Goal: Task Accomplishment & Management: Manage account settings

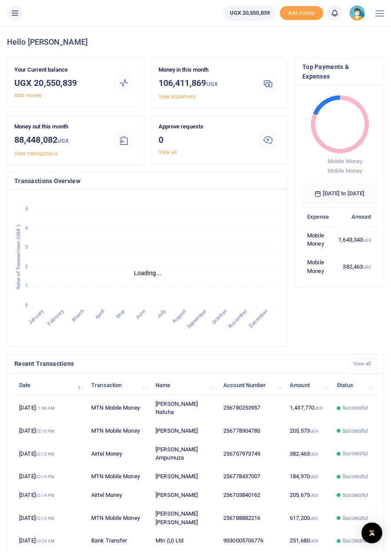
click at [373, 15] on li at bounding box center [379, 13] width 16 height 26
click at [378, 17] on div at bounding box center [379, 13] width 9 height 26
click at [378, 16] on div at bounding box center [379, 13] width 9 height 26
click at [18, 11] on icon at bounding box center [14, 13] width 9 height 10
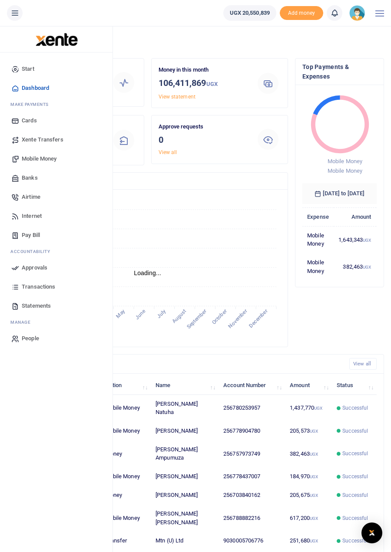
click at [55, 309] on link "Statements" at bounding box center [56, 305] width 99 height 19
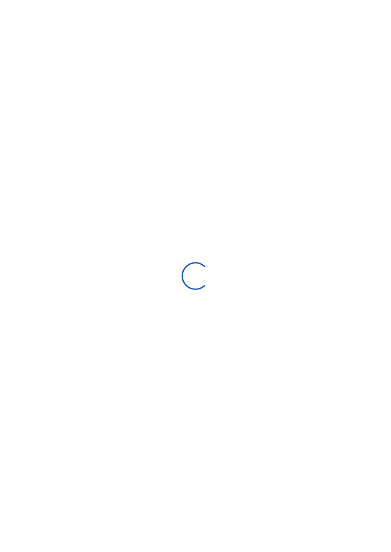
type input "08/30/2025 - 09/28/2025"
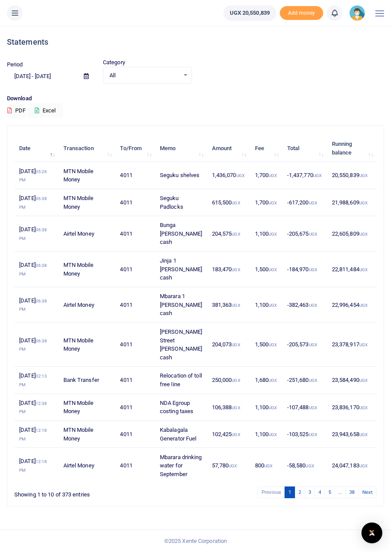
click at [59, 79] on input "08/30/2025 - 09/28/2025" at bounding box center [42, 76] width 70 height 15
click at [46, 111] on button "Excel" at bounding box center [45, 110] width 36 height 15
